Goal: Task Accomplishment & Management: Use online tool/utility

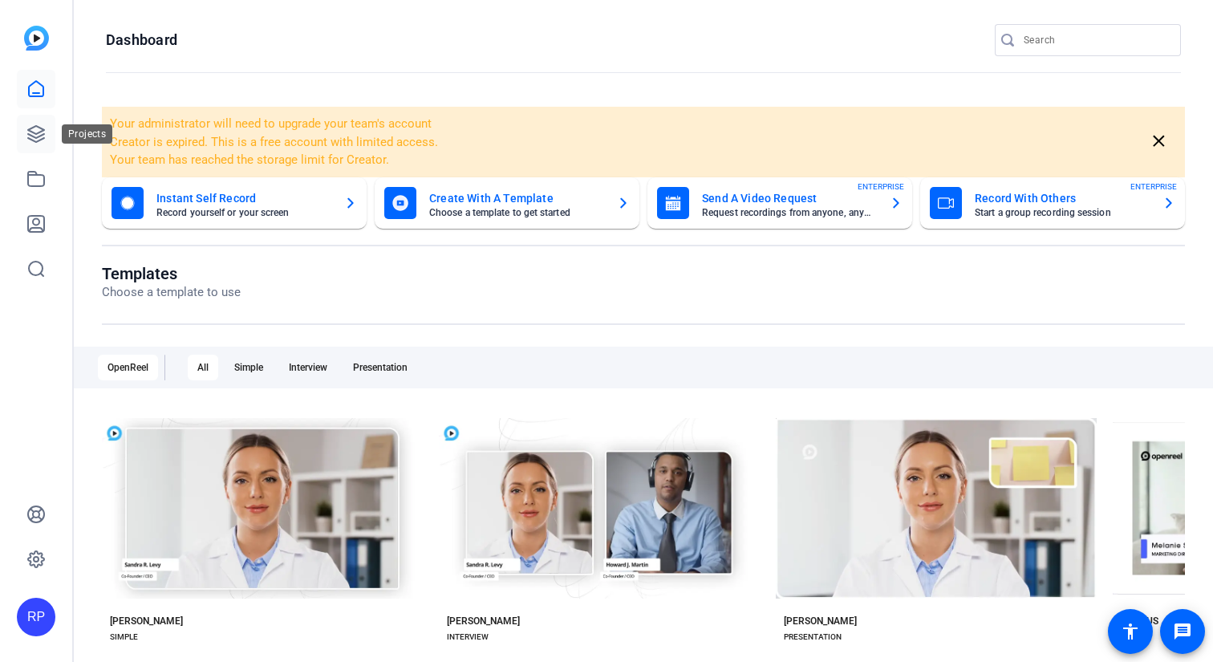
click at [44, 137] on icon at bounding box center [36, 134] width 16 height 16
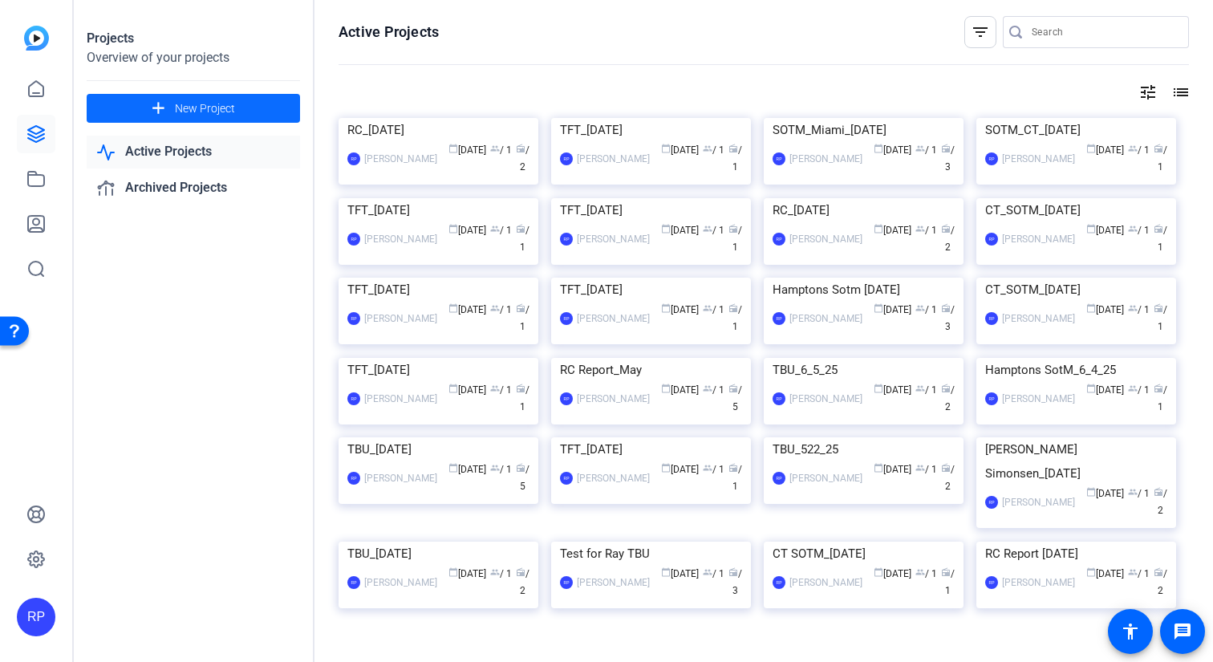
click at [260, 120] on span at bounding box center [193, 108] width 213 height 39
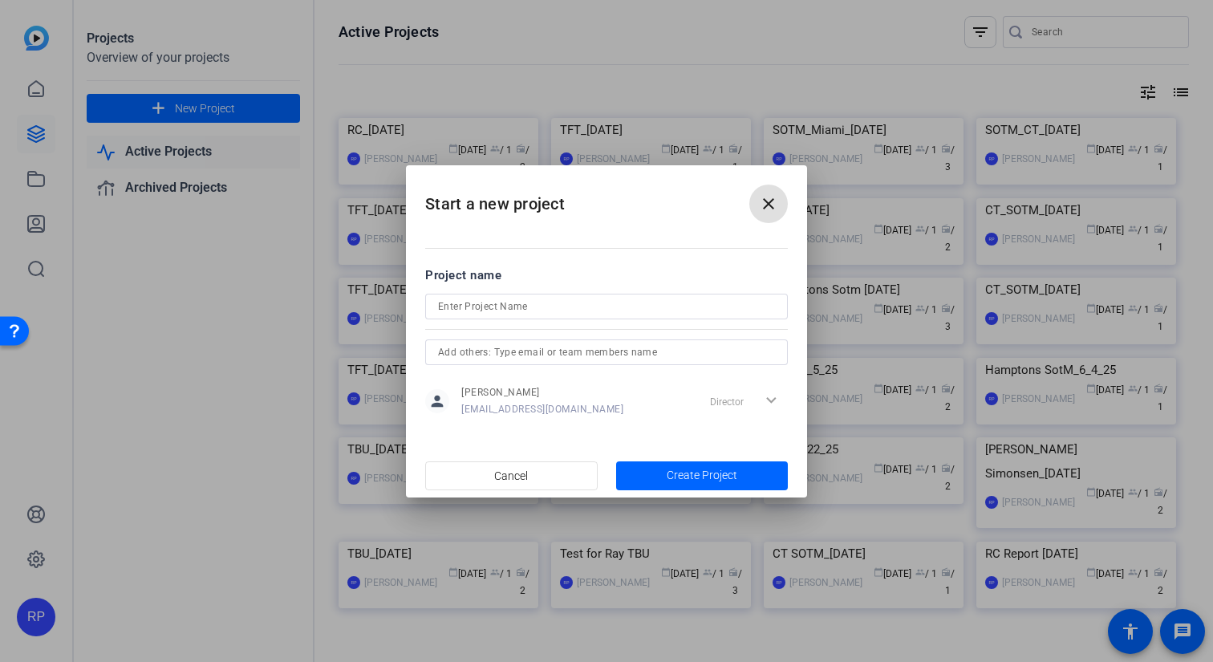
click at [495, 315] on input at bounding box center [606, 306] width 337 height 19
click at [473, 307] on input "SoTM Hampton [DATE]" at bounding box center [606, 306] width 337 height 19
type input "SoTM Hampton [DATE]"
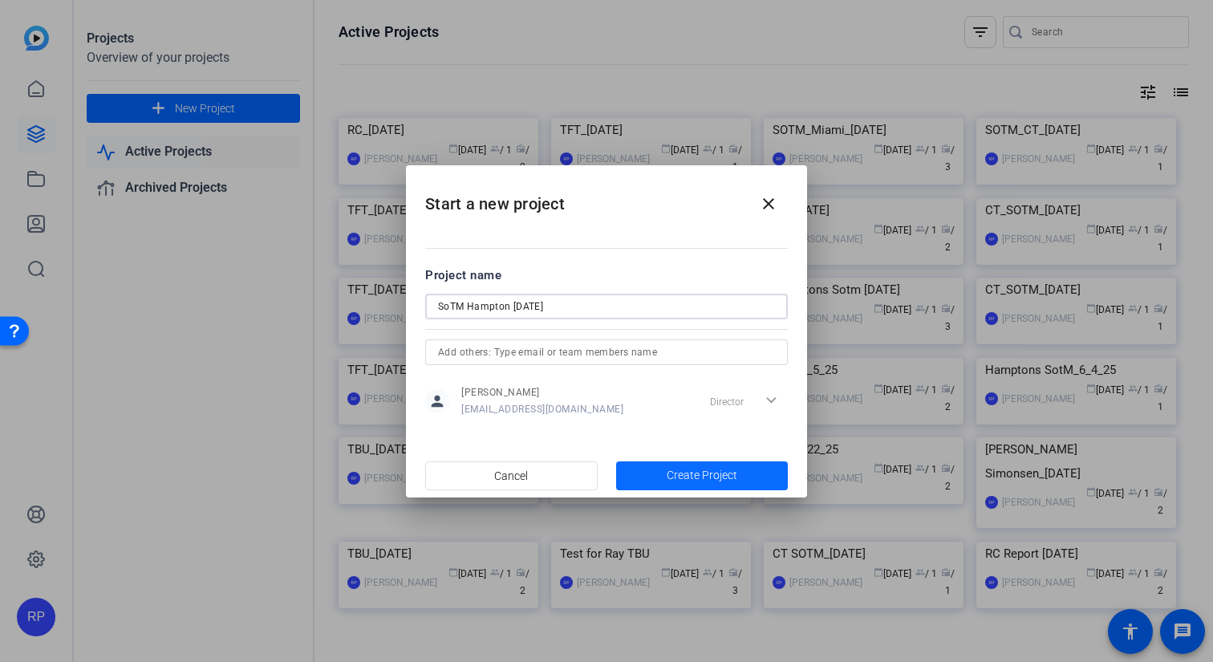
click at [651, 471] on span "button" at bounding box center [702, 476] width 173 height 39
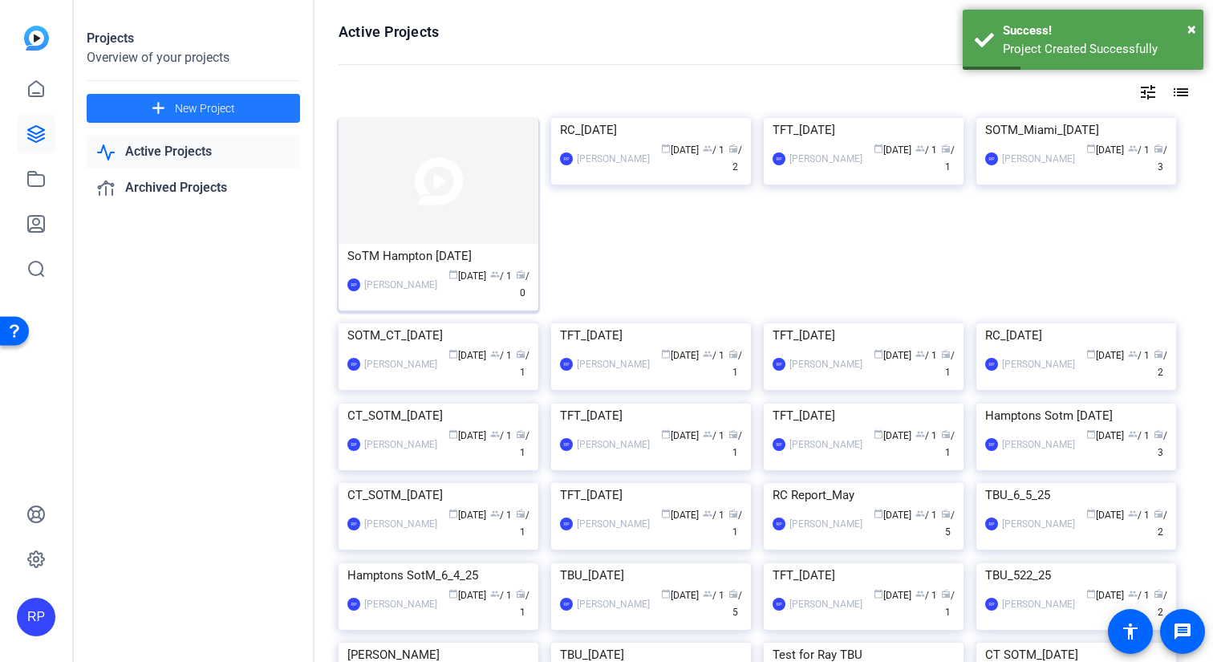
click at [452, 219] on img at bounding box center [439, 181] width 200 height 126
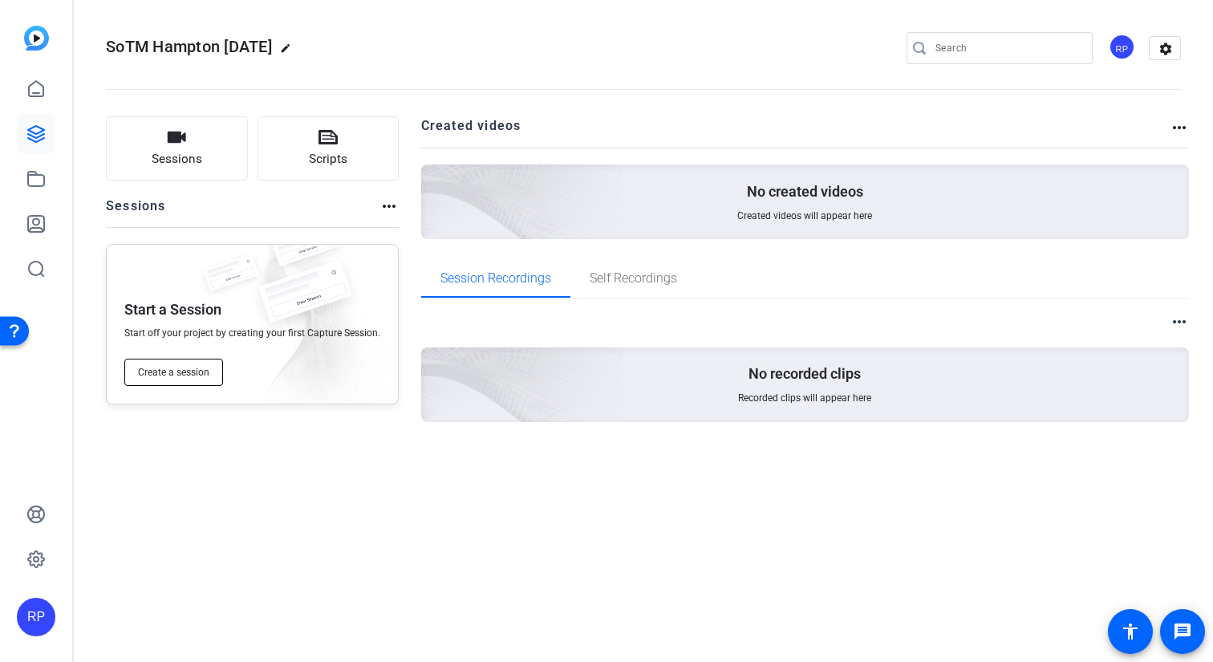
click at [202, 375] on span "Create a session" at bounding box center [173, 372] width 71 height 13
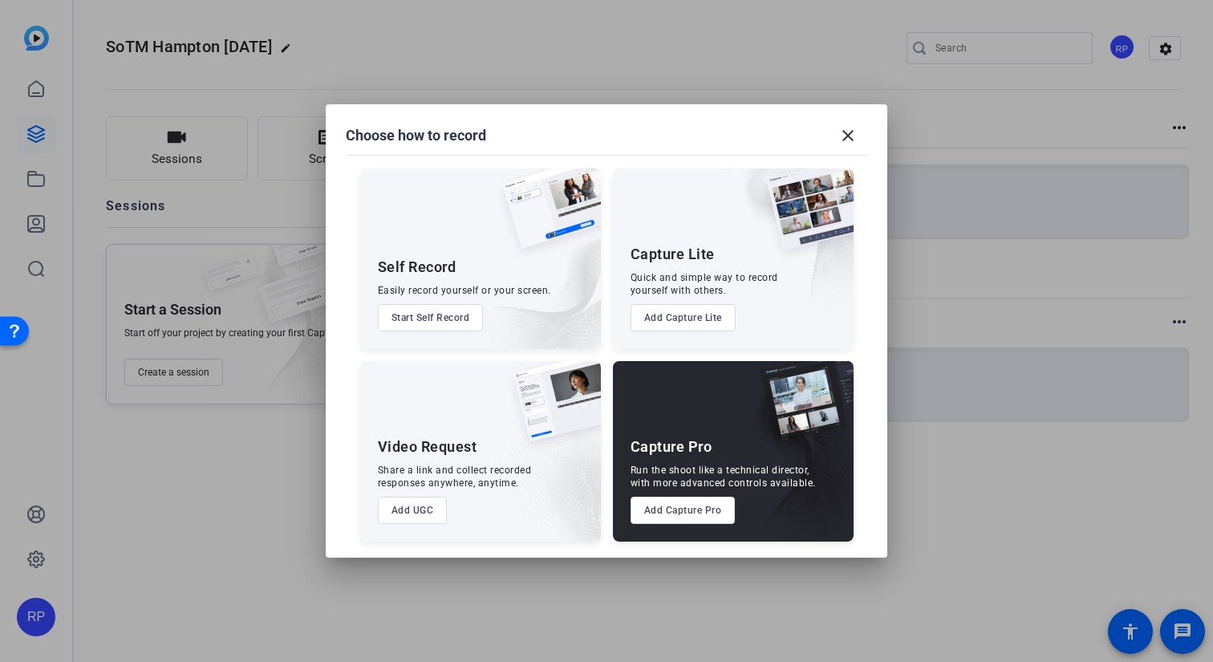
click at [685, 522] on button "Add Capture Pro" at bounding box center [683, 510] width 105 height 27
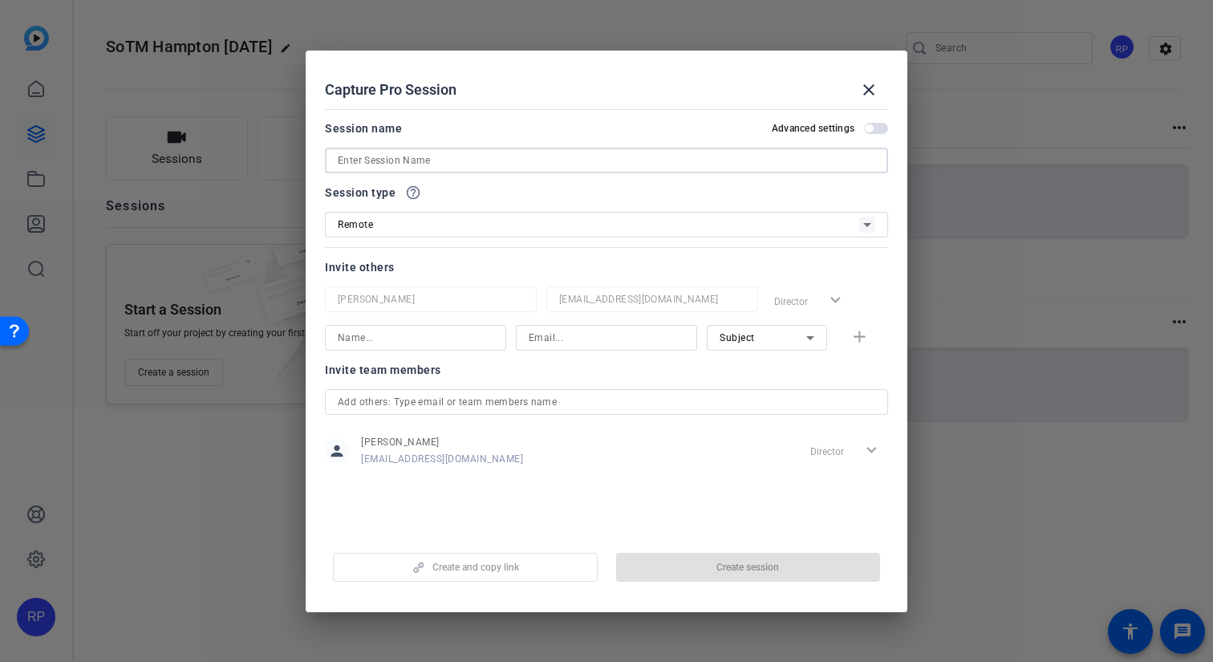
click at [491, 164] on input at bounding box center [607, 160] width 538 height 19
paste input "SoTM Hampton [DATE]"
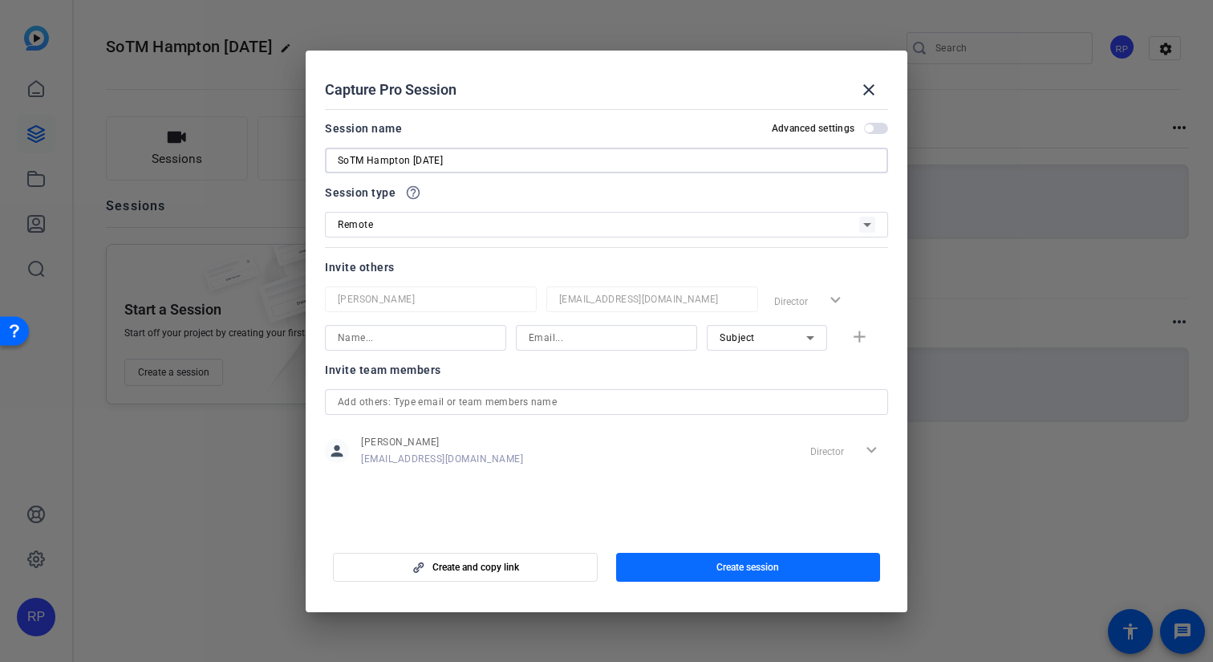
type input "SoTM Hampton [DATE]"
click at [842, 565] on span "button" at bounding box center [748, 567] width 265 height 39
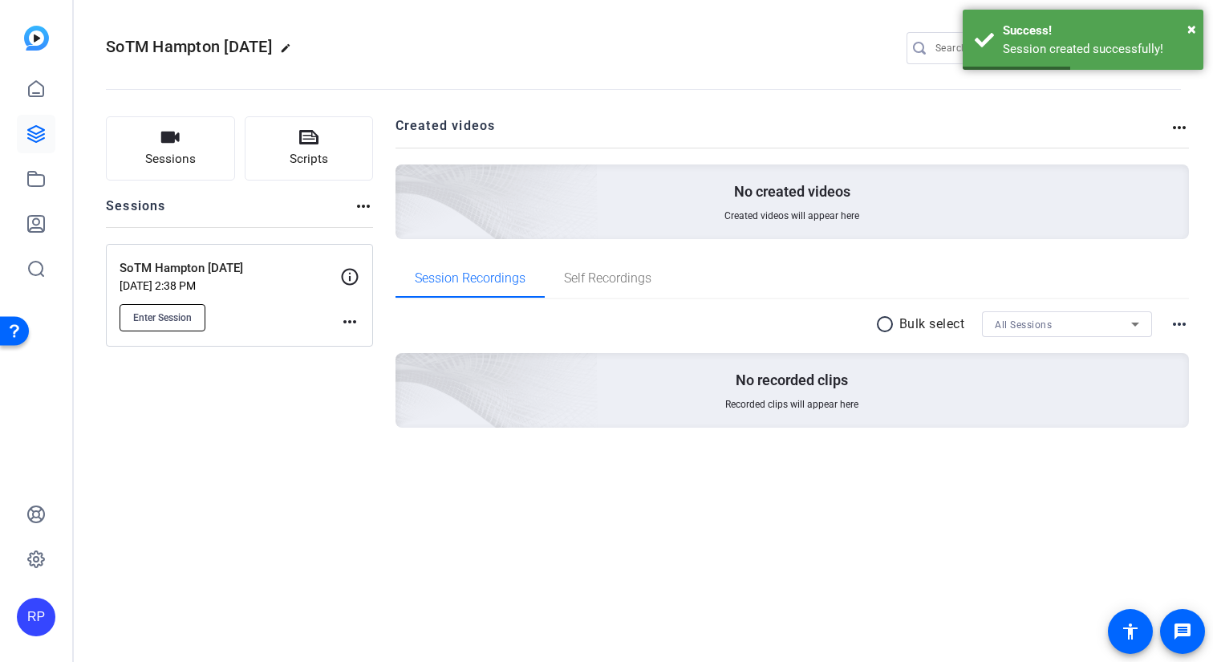
click at [185, 320] on span "Enter Session" at bounding box center [162, 317] width 59 height 13
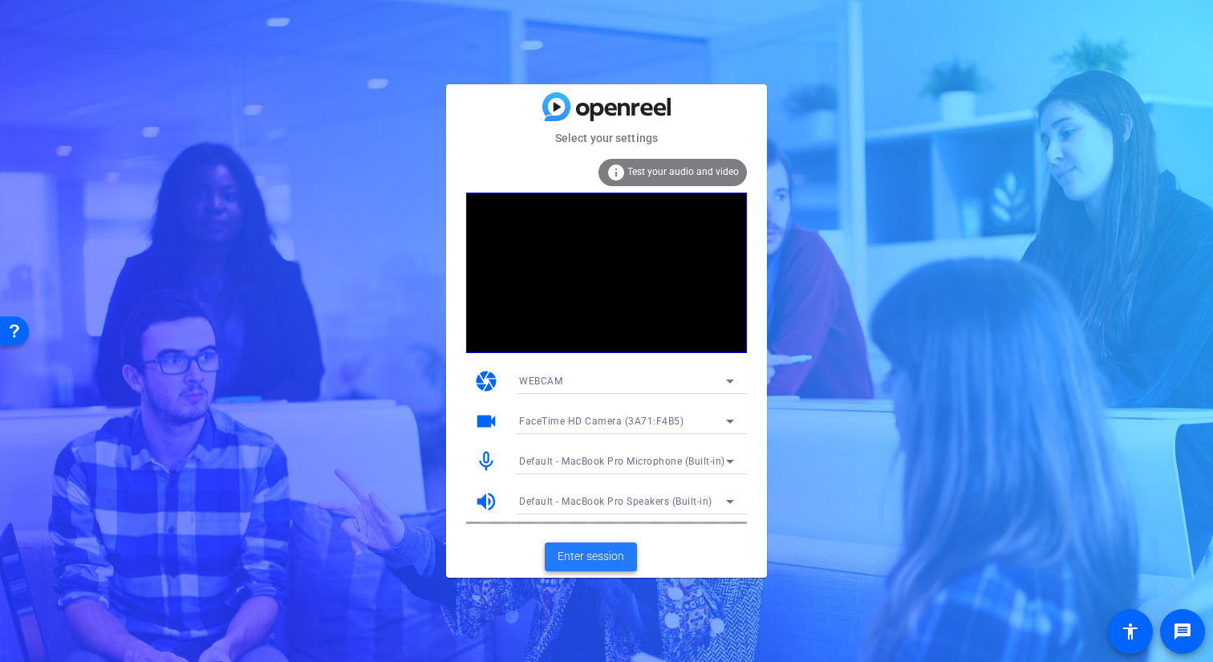
click at [584, 552] on span "Enter session" at bounding box center [591, 556] width 67 height 17
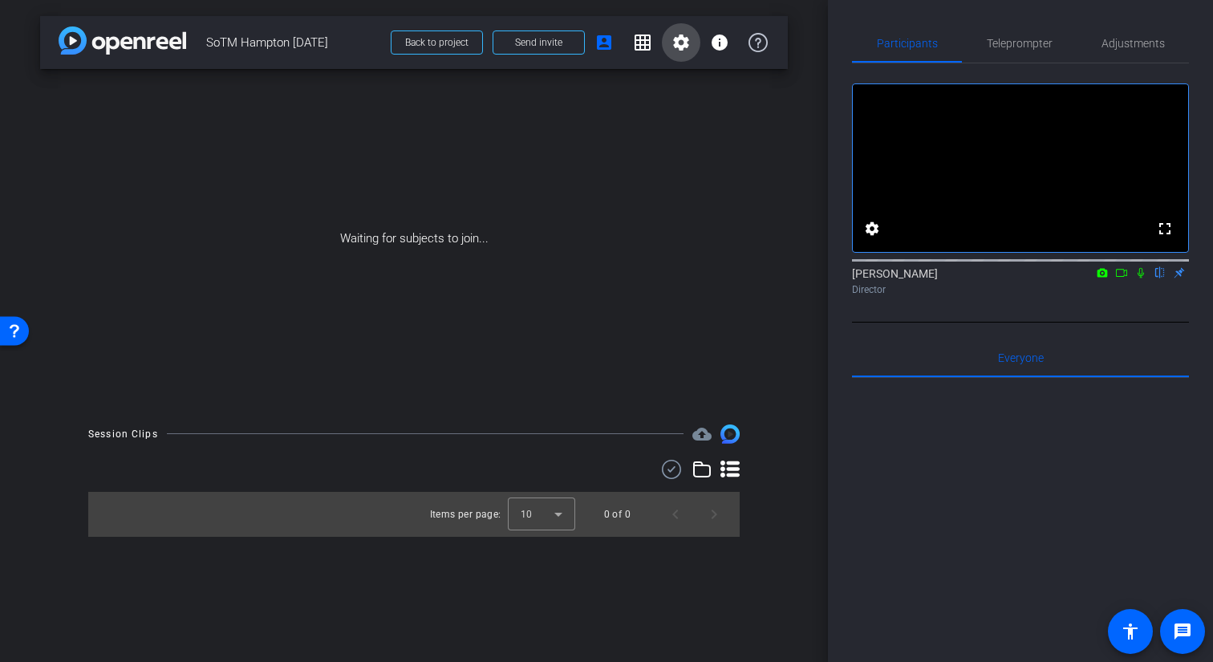
click at [682, 39] on mat-icon "settings" at bounding box center [681, 42] width 19 height 19
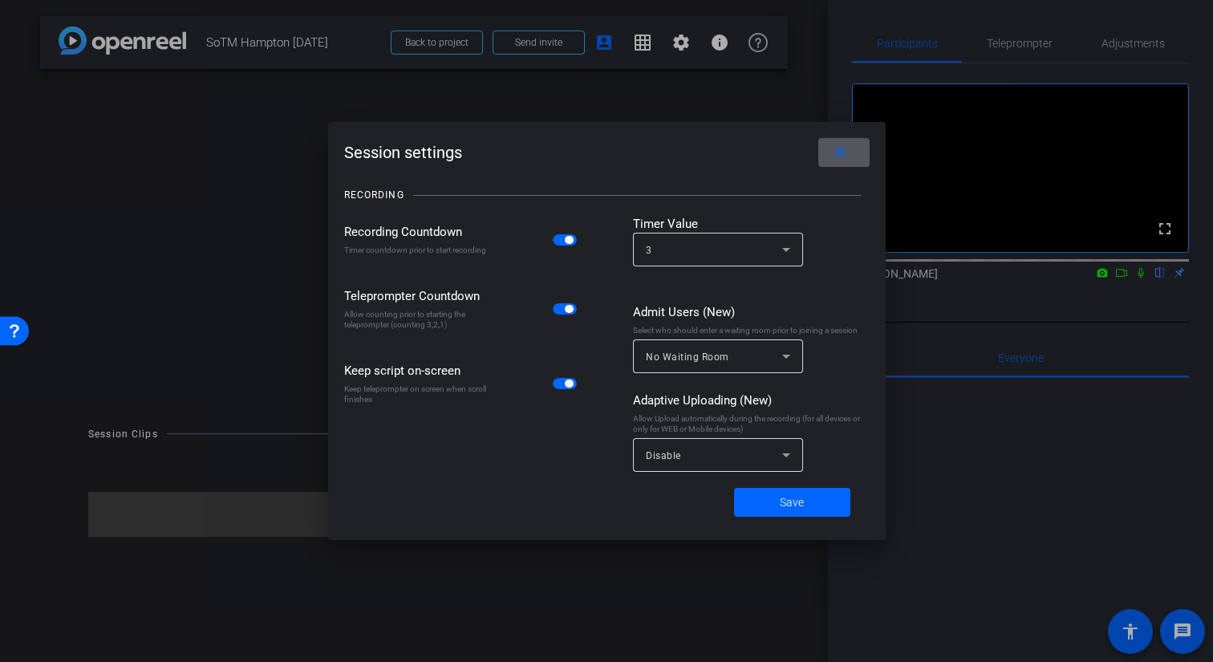
click at [676, 470] on div "Disable" at bounding box center [718, 455] width 144 height 34
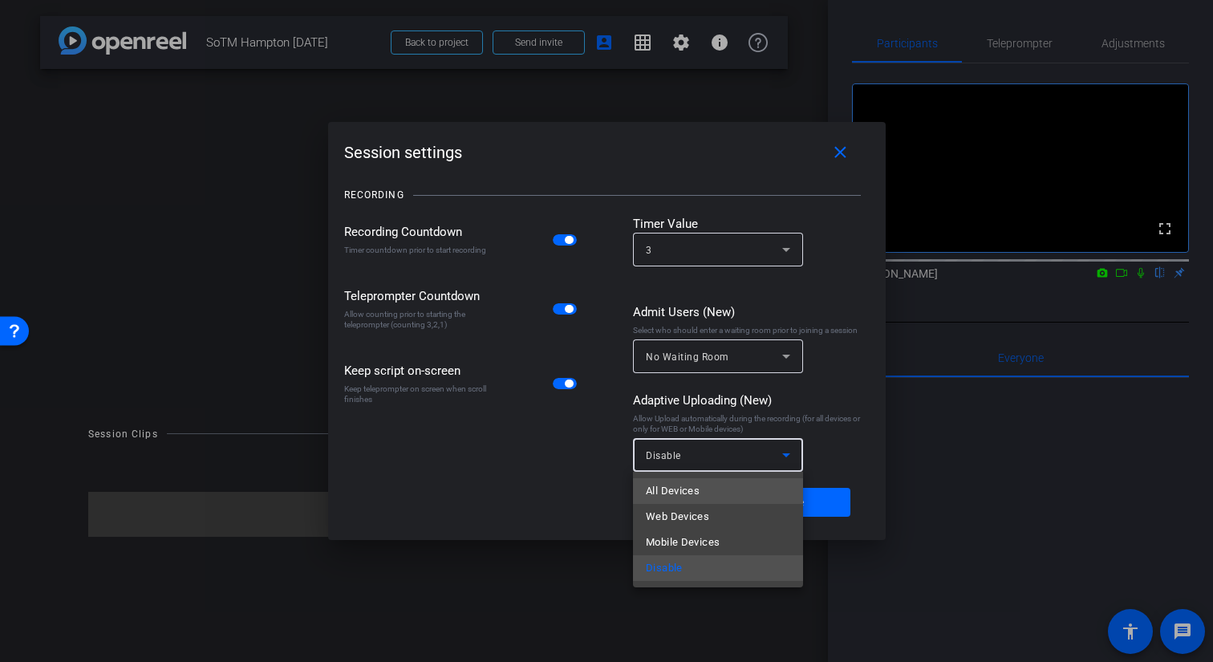
click at [681, 494] on span "All Devices" at bounding box center [673, 490] width 54 height 19
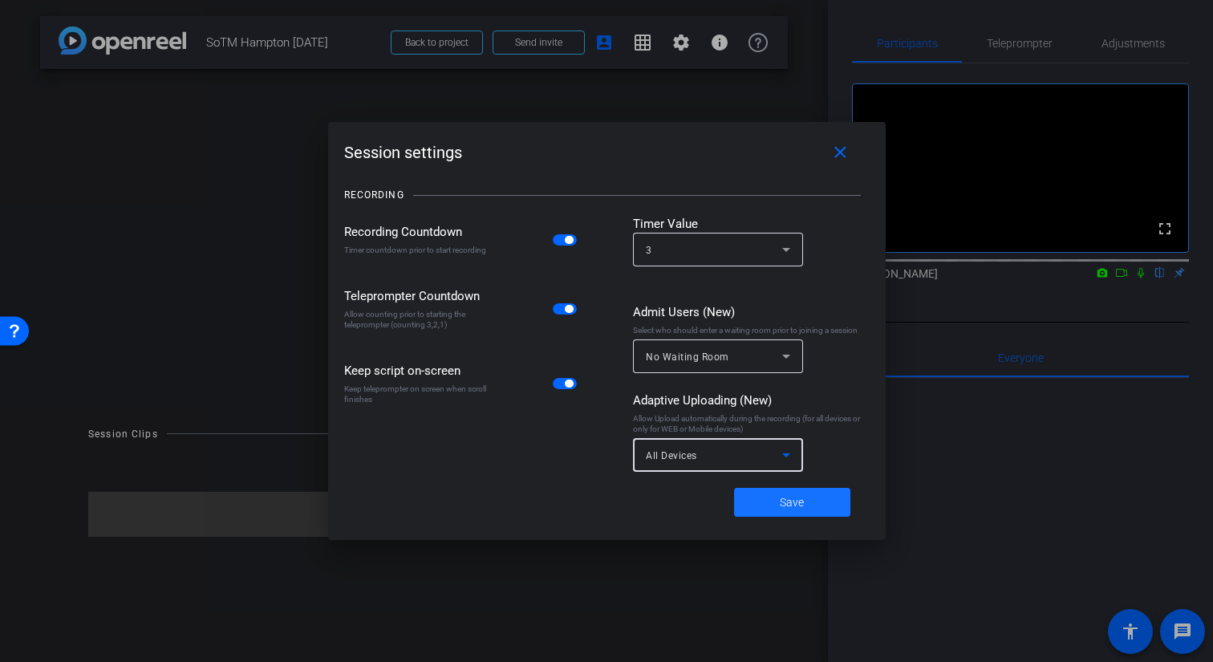
click at [788, 503] on span "Save" at bounding box center [792, 502] width 24 height 17
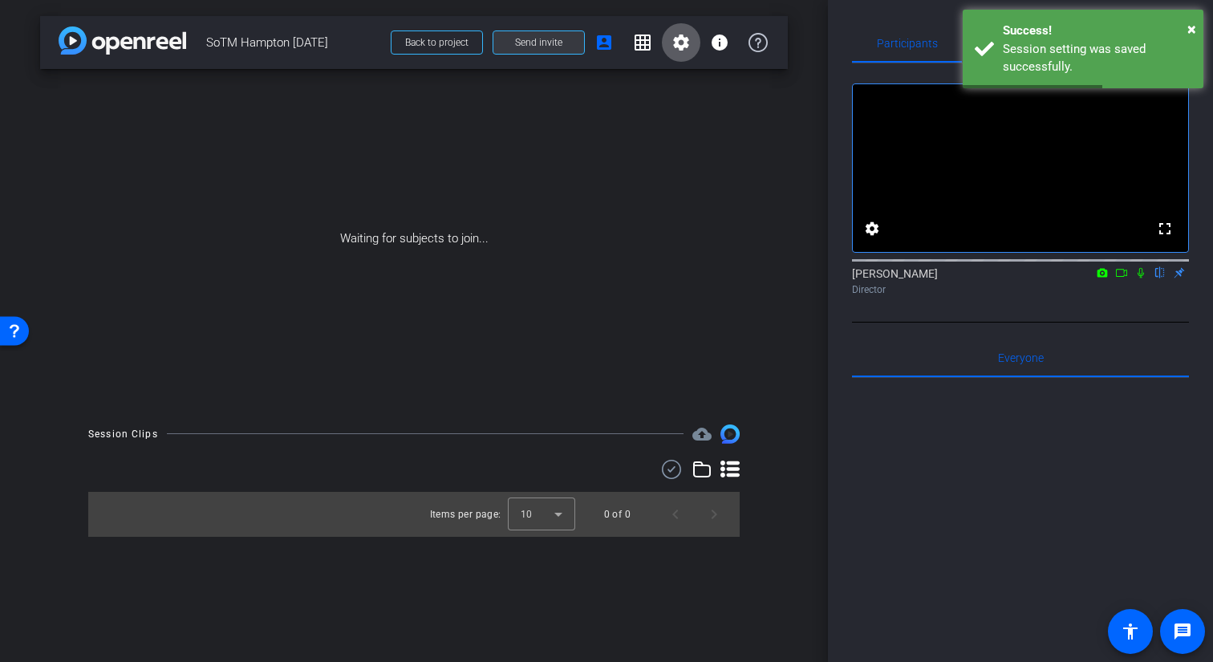
click at [528, 47] on span "Send invite" at bounding box center [538, 42] width 47 height 13
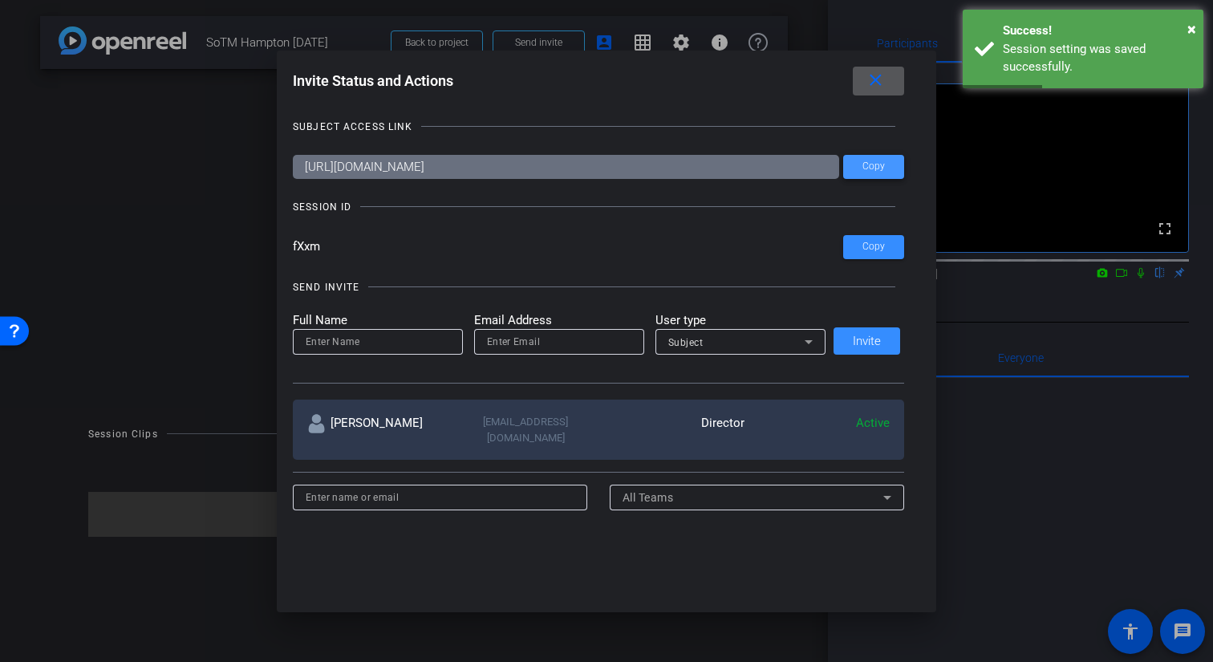
click at [863, 163] on span "Copy" at bounding box center [874, 166] width 22 height 12
